Goal: Task Accomplishment & Management: Use online tool/utility

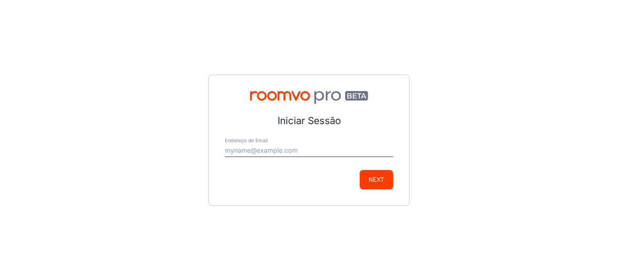
click at [300, 149] on input "Endereço de Email" at bounding box center [309, 150] width 168 height 13
type input "[EMAIL_ADDRESS][DOMAIN_NAME]"
click at [381, 186] on button "Next" at bounding box center [376, 179] width 33 height 19
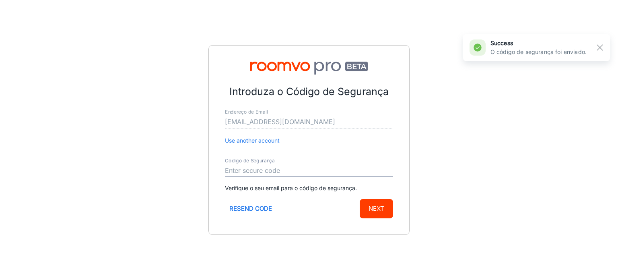
click at [316, 170] on input "Código de Segurança" at bounding box center [309, 170] width 168 height 13
click at [317, 168] on input "Código de Segurança" at bounding box center [309, 170] width 168 height 13
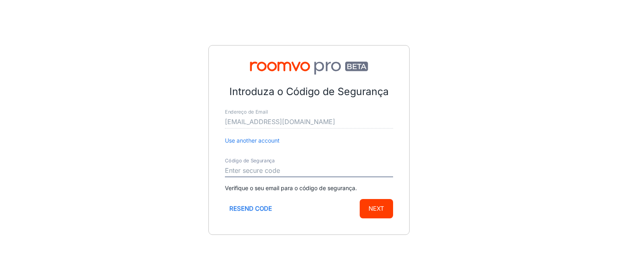
click at [313, 172] on input "Código de Segurança" at bounding box center [309, 170] width 168 height 13
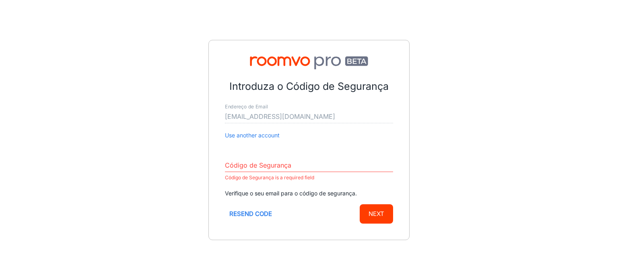
click at [421, 172] on div "Introduza o Código de Segurança Endereço de Email [EMAIL_ADDRESS][DOMAIN_NAME] …" at bounding box center [309, 140] width 618 height 280
click at [343, 169] on input "Código de Segurança" at bounding box center [309, 165] width 168 height 13
click at [336, 173] on p "Código de Segurança is a required field" at bounding box center [309, 178] width 168 height 10
click at [335, 169] on input "Código de Segurança" at bounding box center [309, 165] width 168 height 13
paste input "582133"
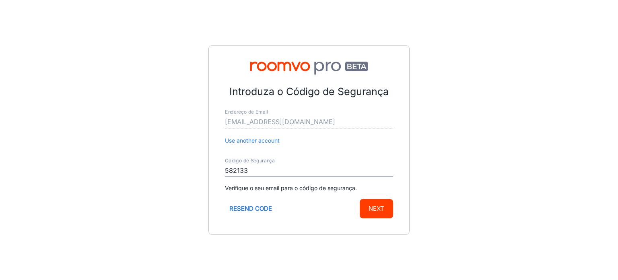
type input "582133"
click at [382, 204] on button "Next" at bounding box center [376, 208] width 33 height 19
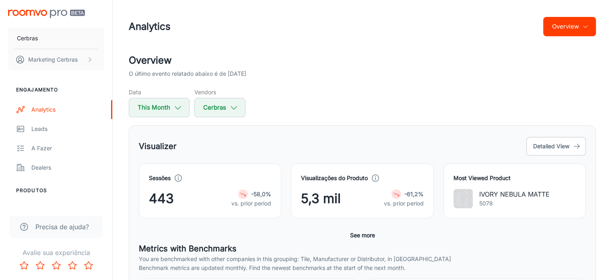
click at [489, 196] on p "IVORY NEBULA MATTE" at bounding box center [514, 194] width 70 height 10
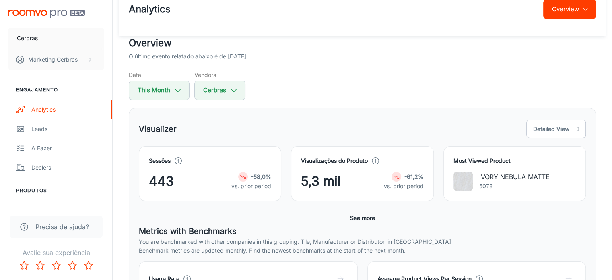
scroll to position [40, 0]
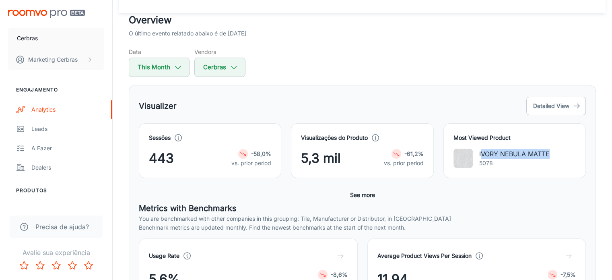
drag, startPoint x: 481, startPoint y: 155, endPoint x: 563, endPoint y: 154, distance: 82.5
click at [563, 154] on div "IVORY NEBULA MATTE 5078" at bounding box center [515, 158] width 122 height 19
click at [502, 155] on p "IVORY NEBULA MATTE" at bounding box center [514, 154] width 70 height 10
